Goal: Entertainment & Leisure: Consume media (video, audio)

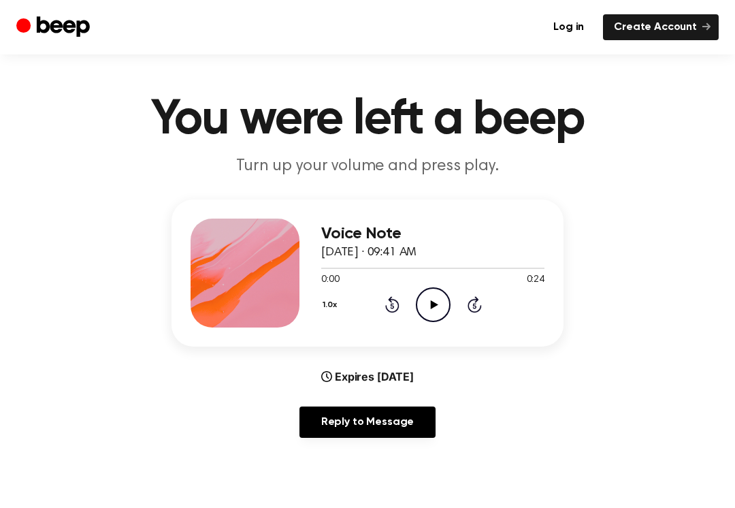
click at [427, 310] on icon "Play Audio" at bounding box center [433, 304] width 35 height 35
click at [398, 306] on icon at bounding box center [392, 304] width 14 height 16
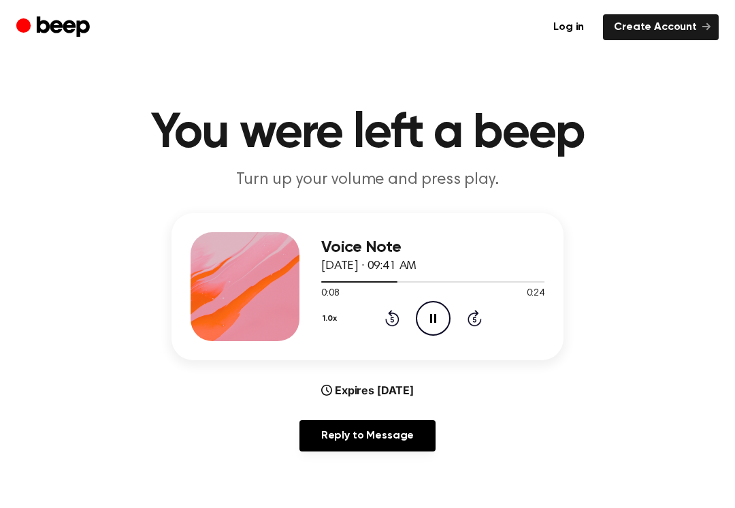
click at [399, 318] on icon at bounding box center [392, 318] width 14 height 16
click at [398, 317] on icon at bounding box center [392, 318] width 14 height 16
click at [411, 317] on div "1.0x Rewind 5 seconds Pause Audio Skip 5 seconds" at bounding box center [432, 318] width 223 height 35
click at [411, 316] on div "1.0x Rewind 5 seconds Pause Audio Skip 5 seconds" at bounding box center [432, 318] width 223 height 35
click at [398, 332] on div "1.0x Rewind 5 seconds Pause Audio Skip 5 seconds" at bounding box center [432, 318] width 223 height 35
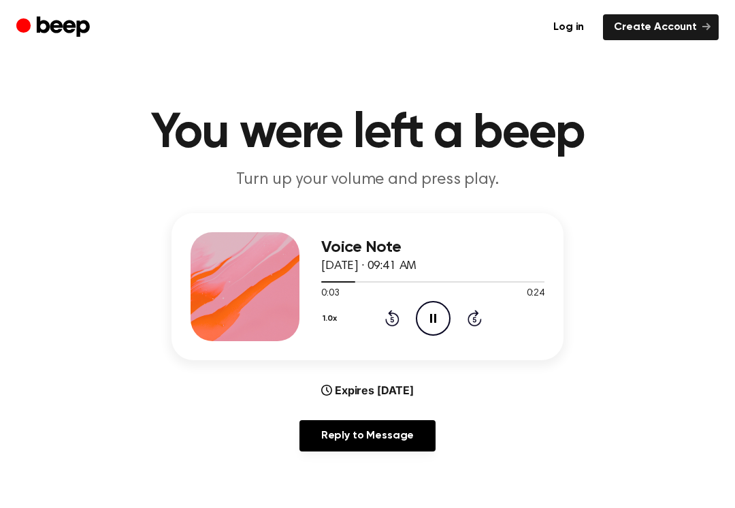
click at [394, 324] on icon "Rewind 5 seconds" at bounding box center [392, 318] width 15 height 18
click at [399, 329] on div "1.0x Rewind 5 seconds Pause Audio Skip 5 seconds" at bounding box center [432, 318] width 223 height 35
click at [388, 327] on div "1.0x Rewind 5 seconds Pause Audio Skip 5 seconds" at bounding box center [432, 318] width 223 height 35
click at [380, 322] on div "1.0x Rewind 5 seconds Pause Audio Skip 5 seconds" at bounding box center [432, 318] width 223 height 35
click at [476, 319] on icon at bounding box center [473, 319] width 3 height 5
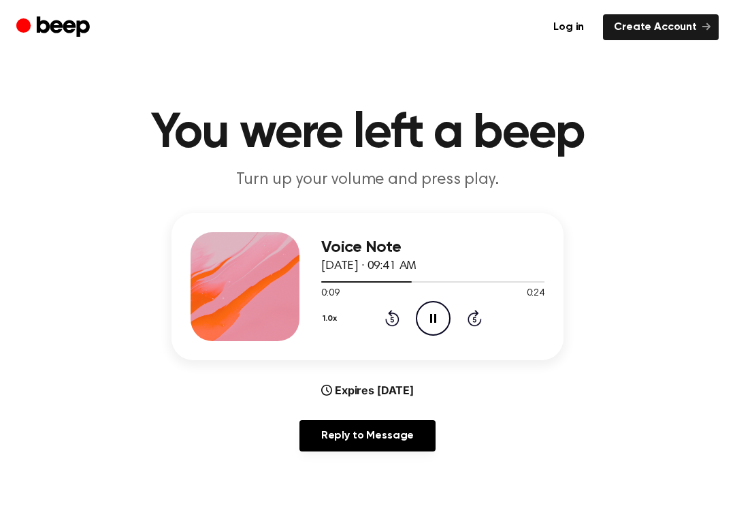
click at [476, 323] on icon "Skip 5 seconds" at bounding box center [474, 318] width 15 height 18
click at [494, 335] on div "Voice Note [DATE] · 09:41 AM 0:17 0:24 Your browser does not support the [objec…" at bounding box center [432, 286] width 223 height 109
click at [455, 323] on div "1.0x Rewind 5 seconds Pause Audio Skip 5 seconds" at bounding box center [432, 318] width 223 height 35
click at [436, 321] on icon at bounding box center [433, 318] width 6 height 9
click at [393, 325] on icon at bounding box center [392, 318] width 14 height 16
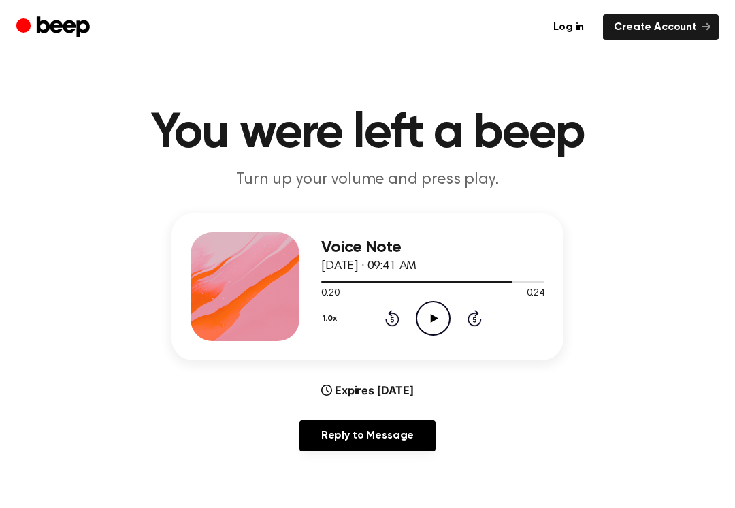
click at [395, 326] on icon at bounding box center [392, 318] width 14 height 16
